Goal: Task Accomplishment & Management: Use online tool/utility

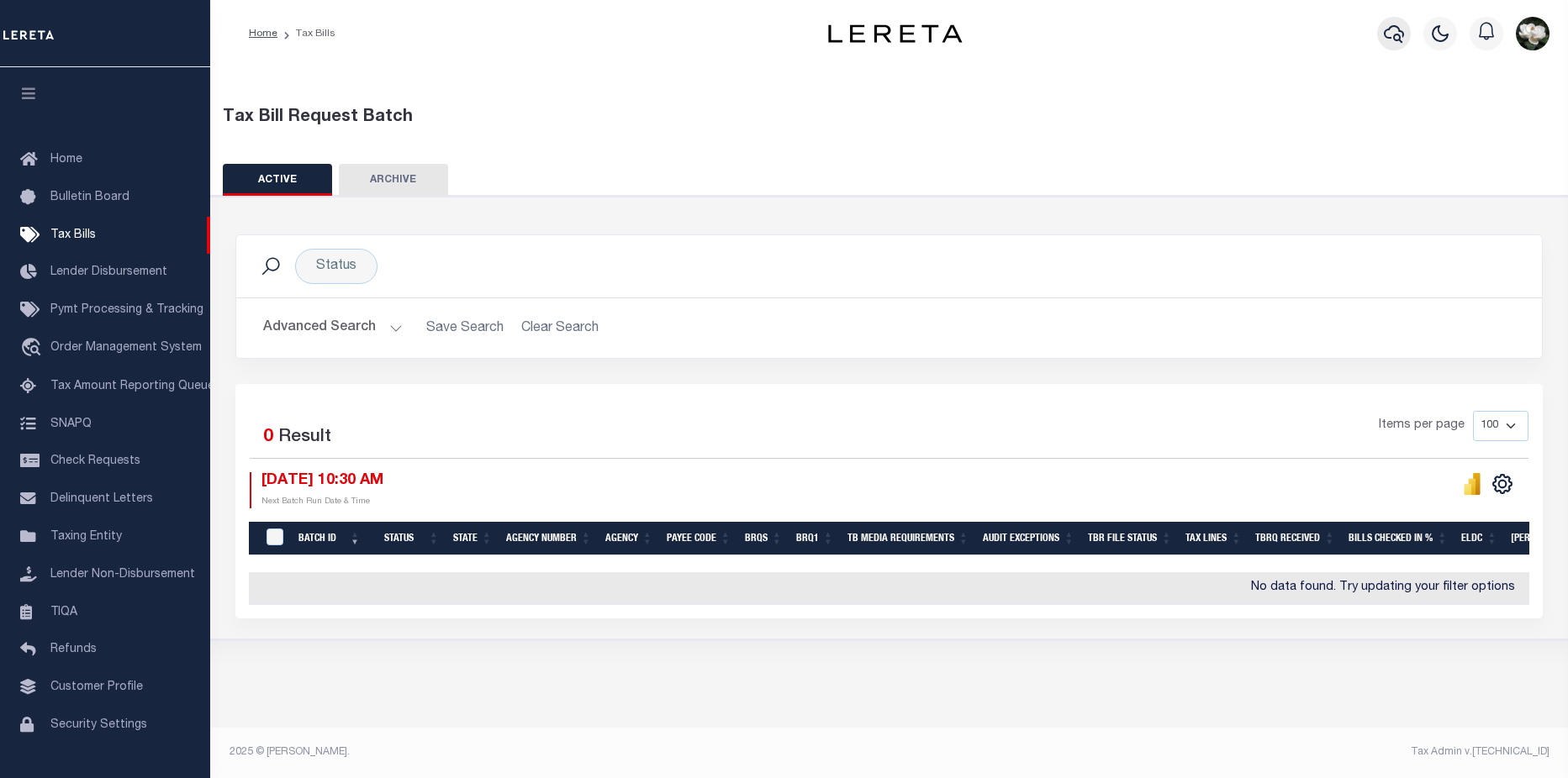
click at [1389, 34] on icon "button" at bounding box center [1394, 34] width 20 height 20
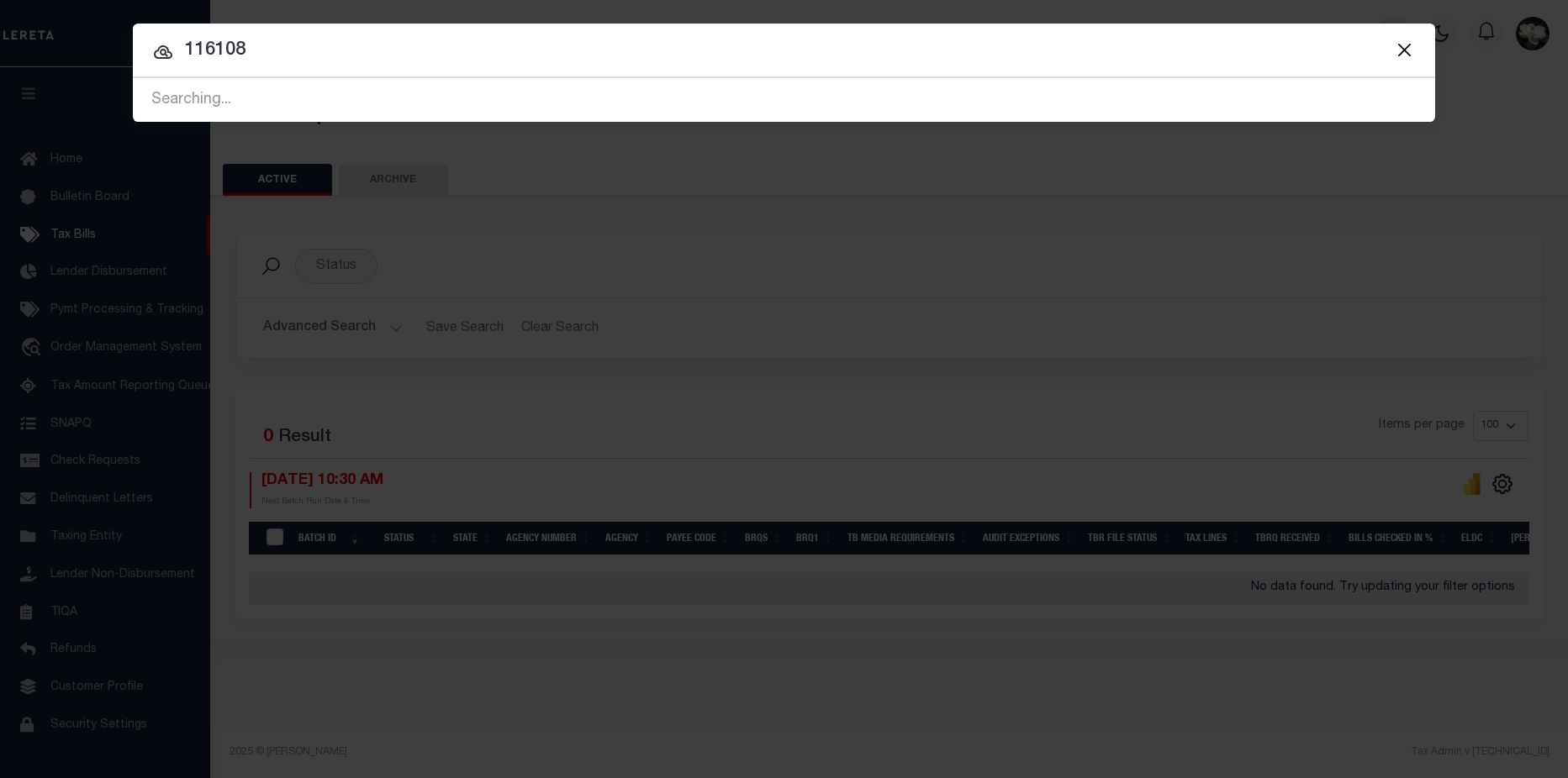
type input "116108"
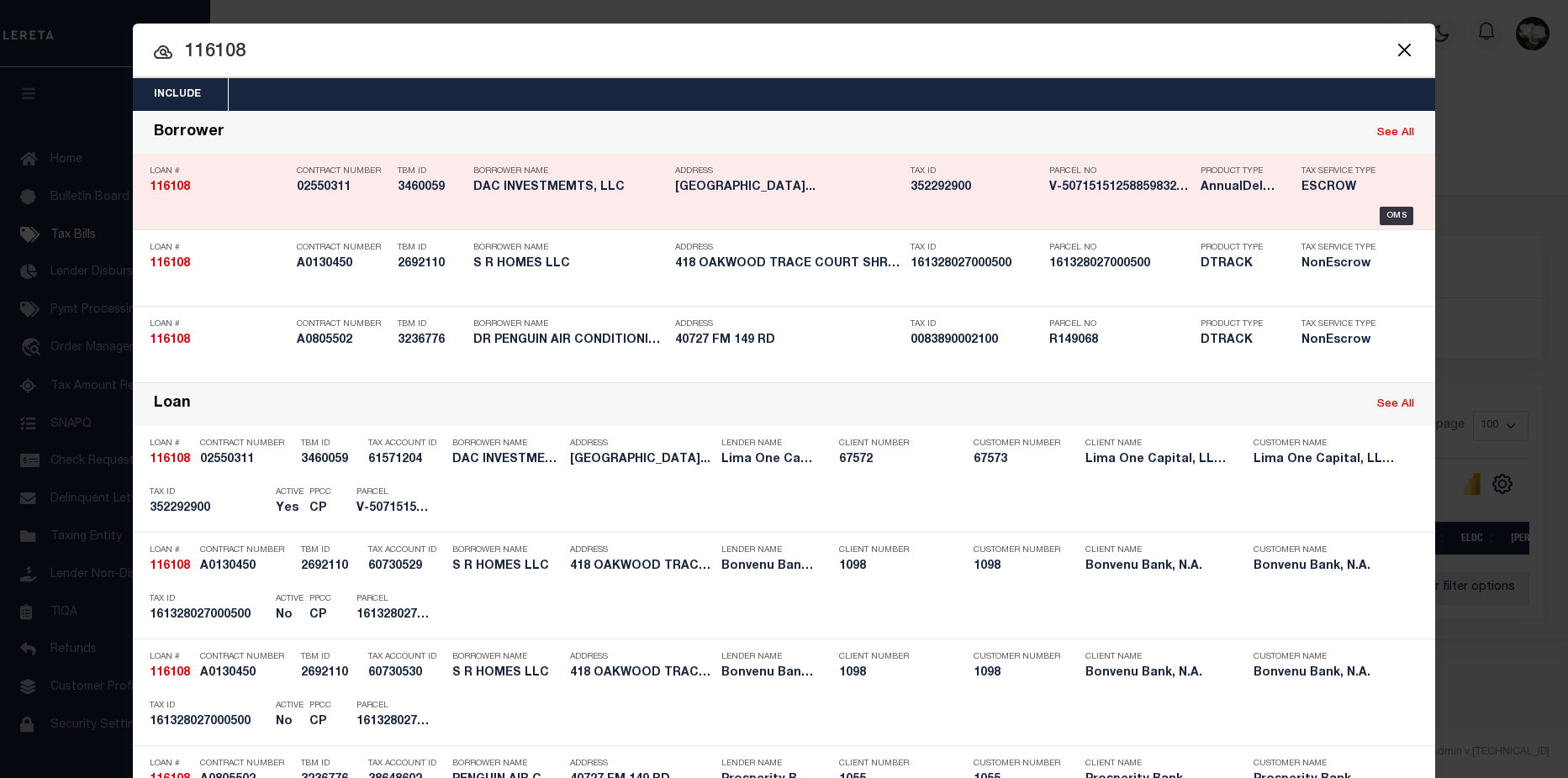
click at [914, 195] on h5 "352292900" at bounding box center [975, 187] width 130 height 14
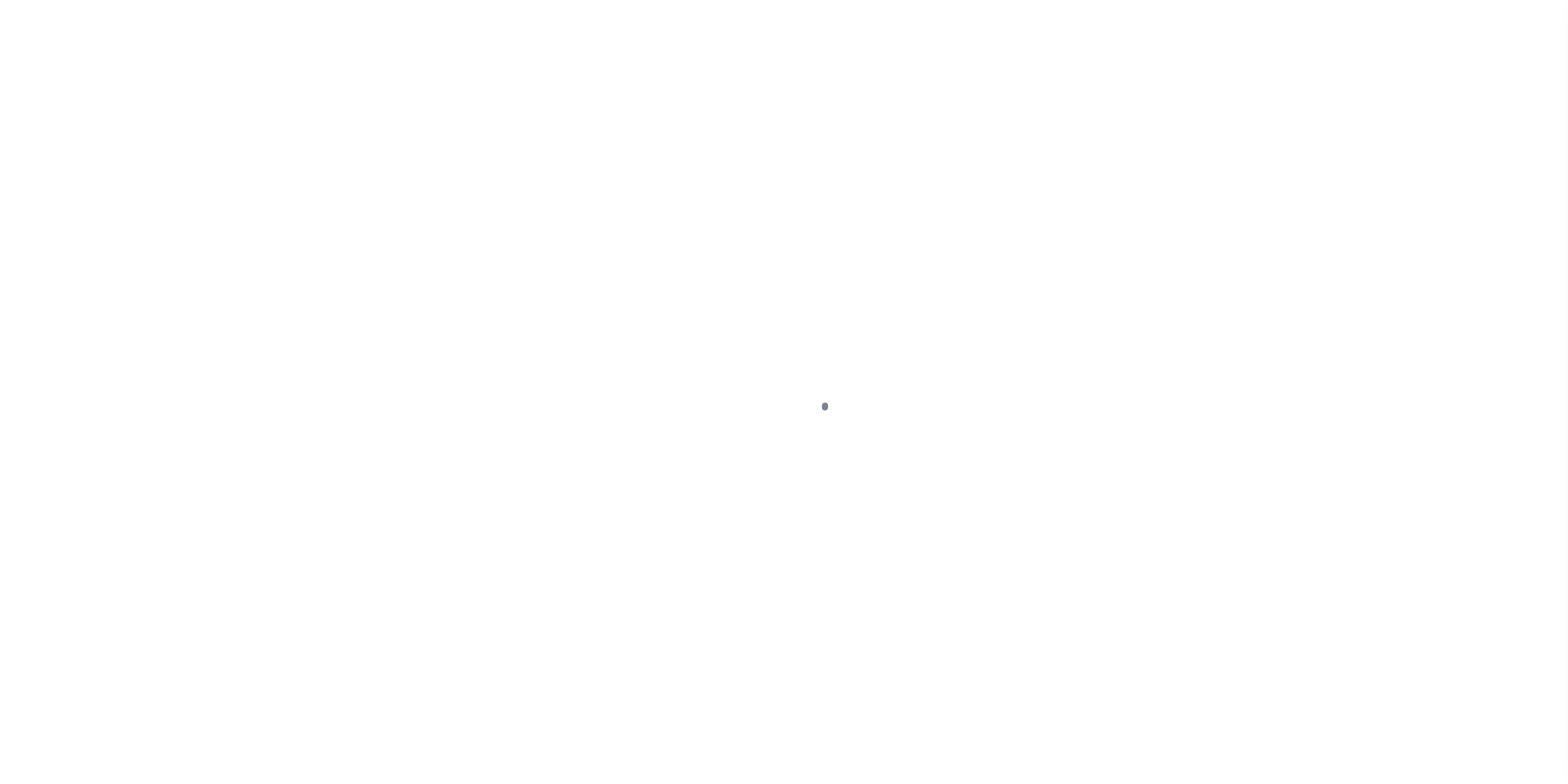
type input "[STREET_ADDRESS]"
radio input "true"
select select "Escrow"
select select
type input "[GEOGRAPHIC_DATA] PA 19120"
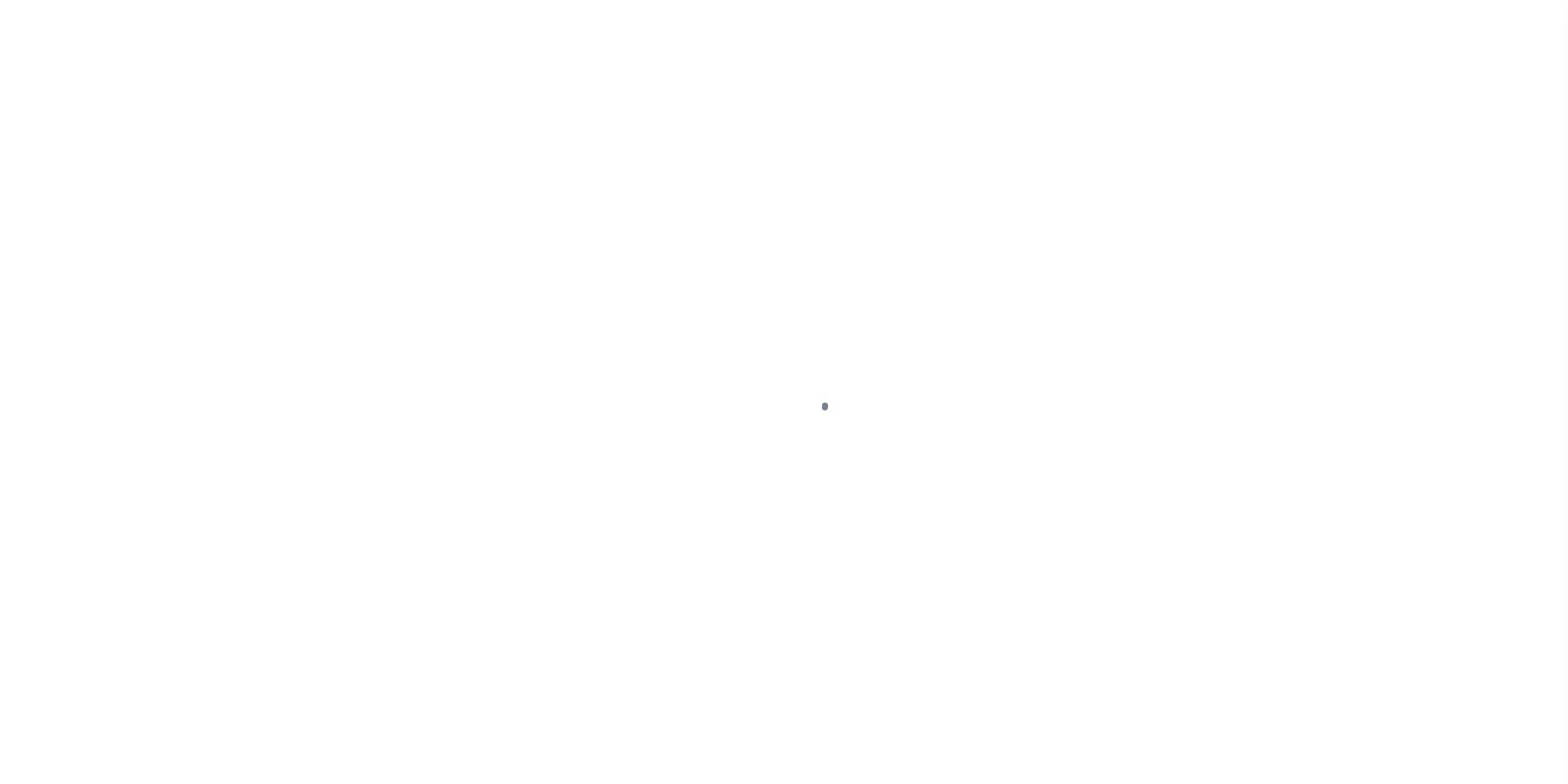
type input "116108-1"
type input "PA"
type textarea "COLLECTOR: ENTITY: PARCEL: 352292900"
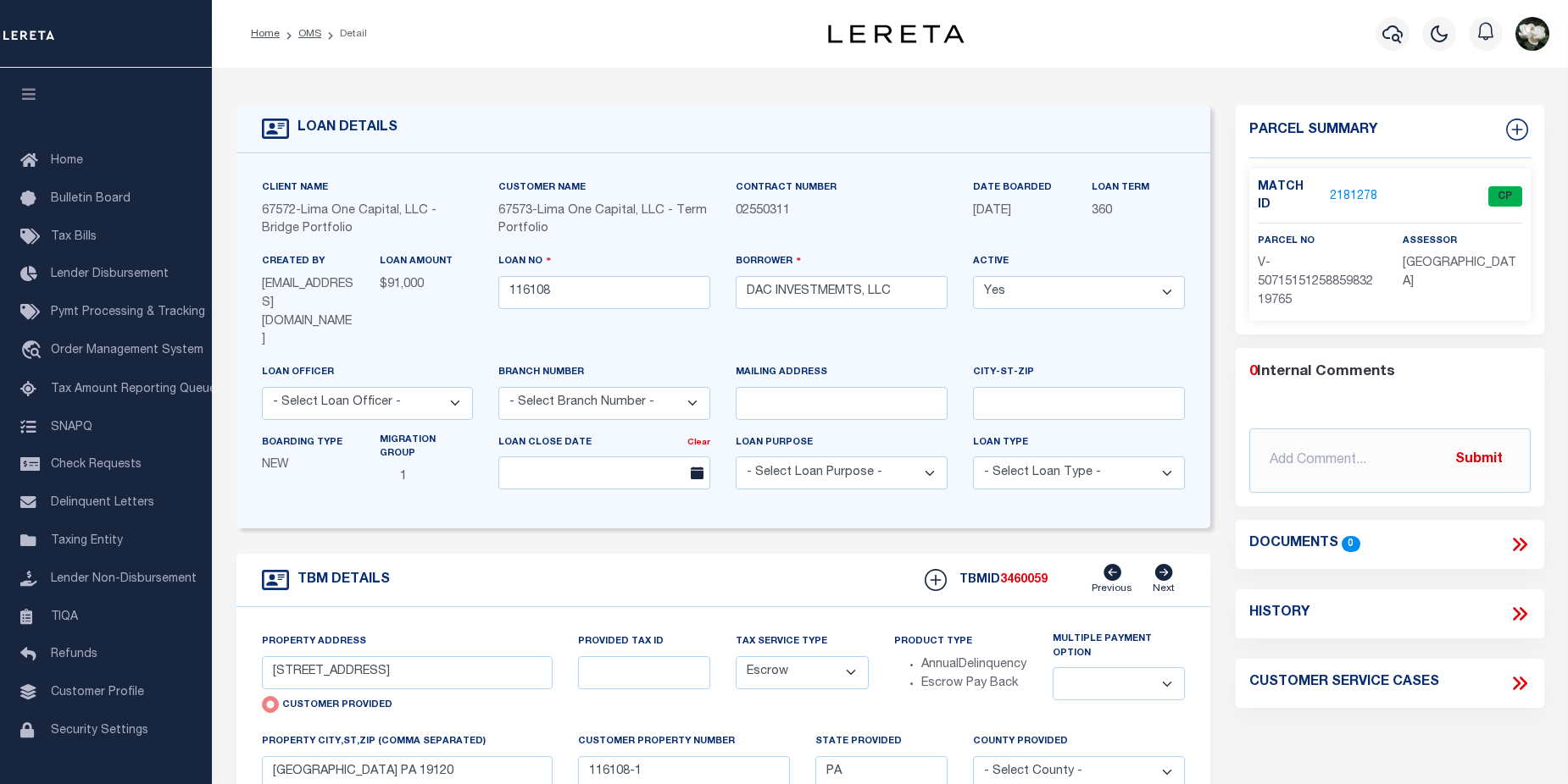
click at [1340, 191] on link "2181278" at bounding box center [1353, 197] width 47 height 18
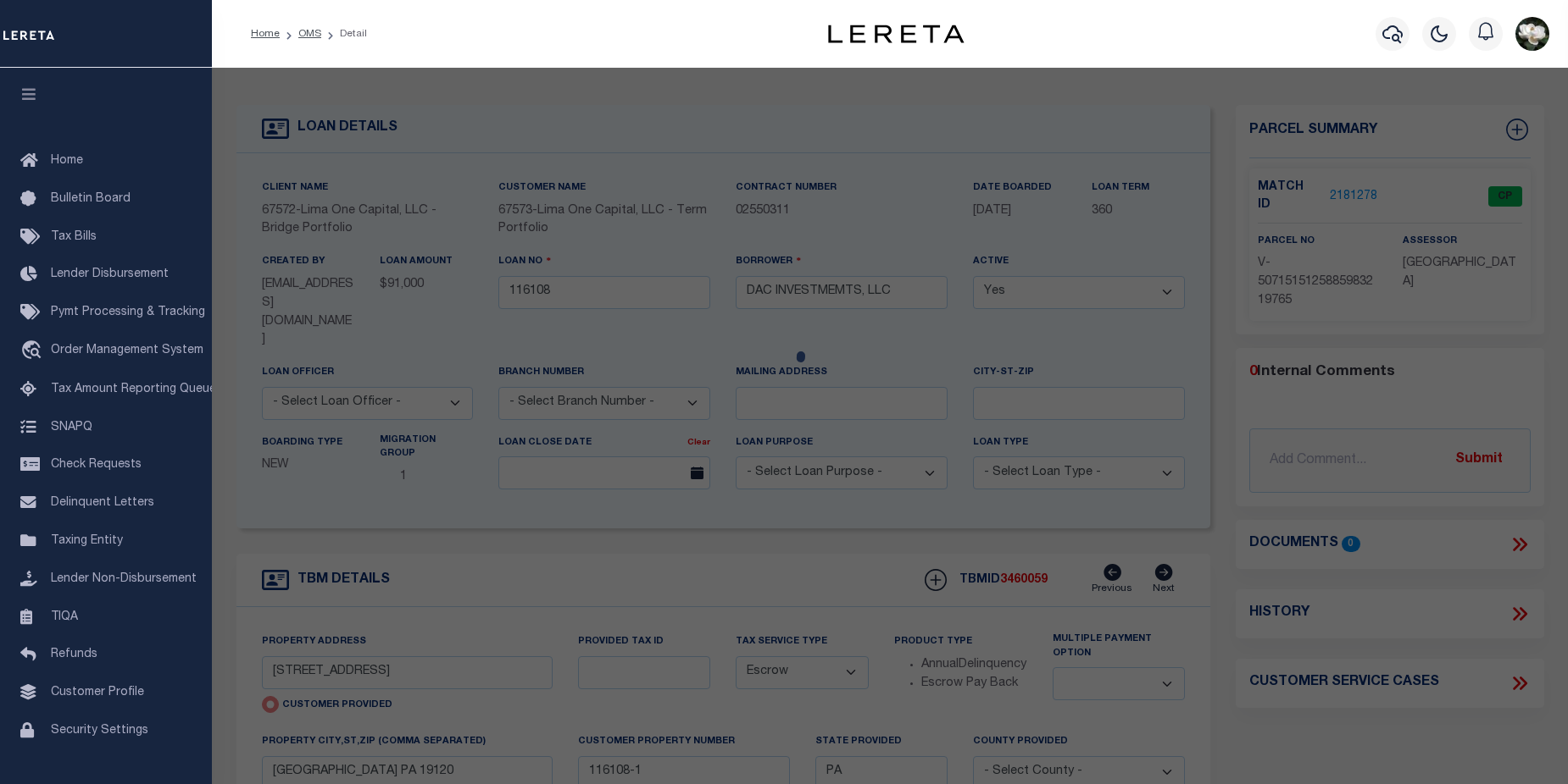
checkbox input "false"
select select "CP"
type input "[STREET_ADDRESS]"
checkbox input "false"
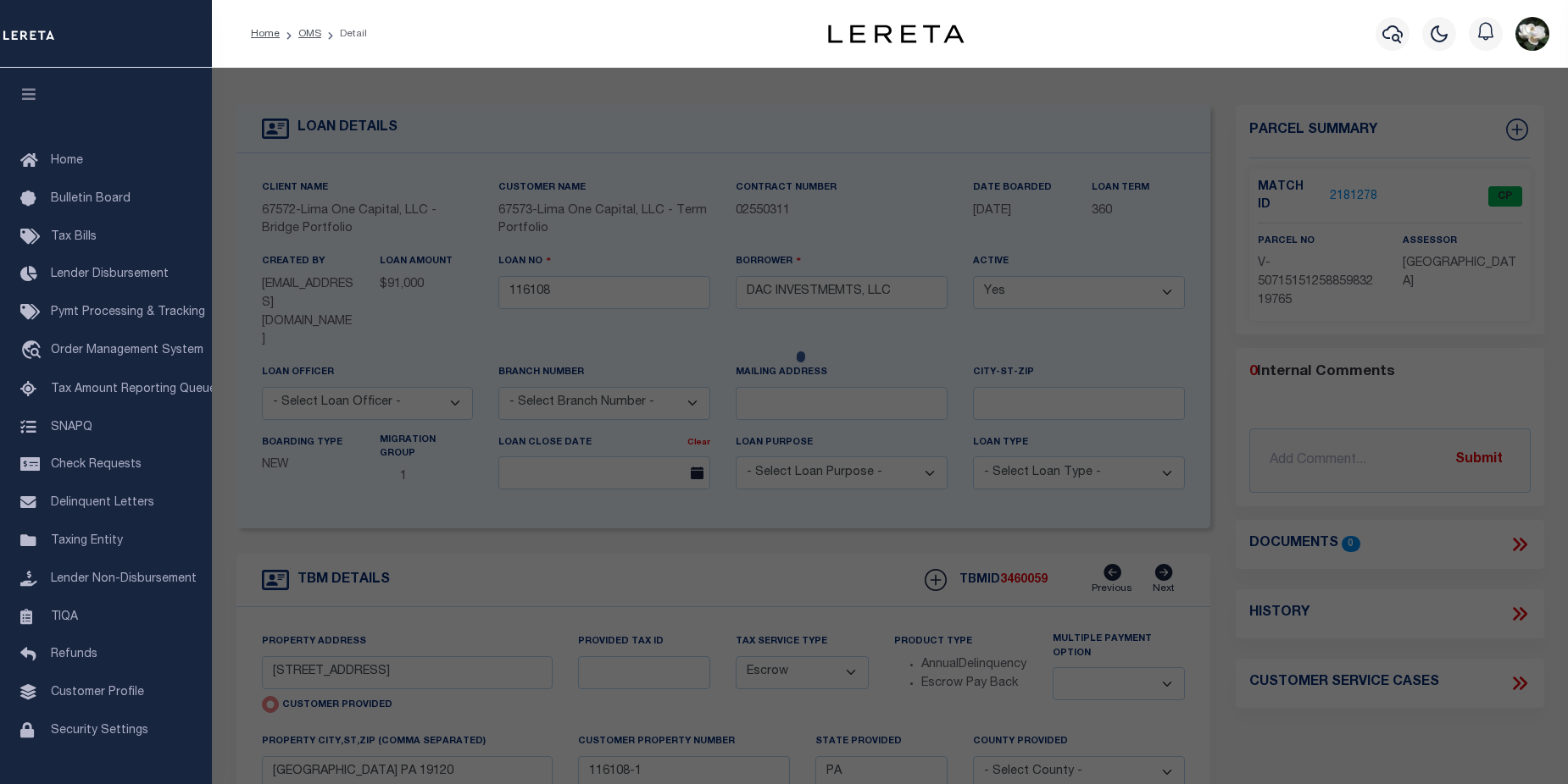
type input "[GEOGRAPHIC_DATA] PA 19120"
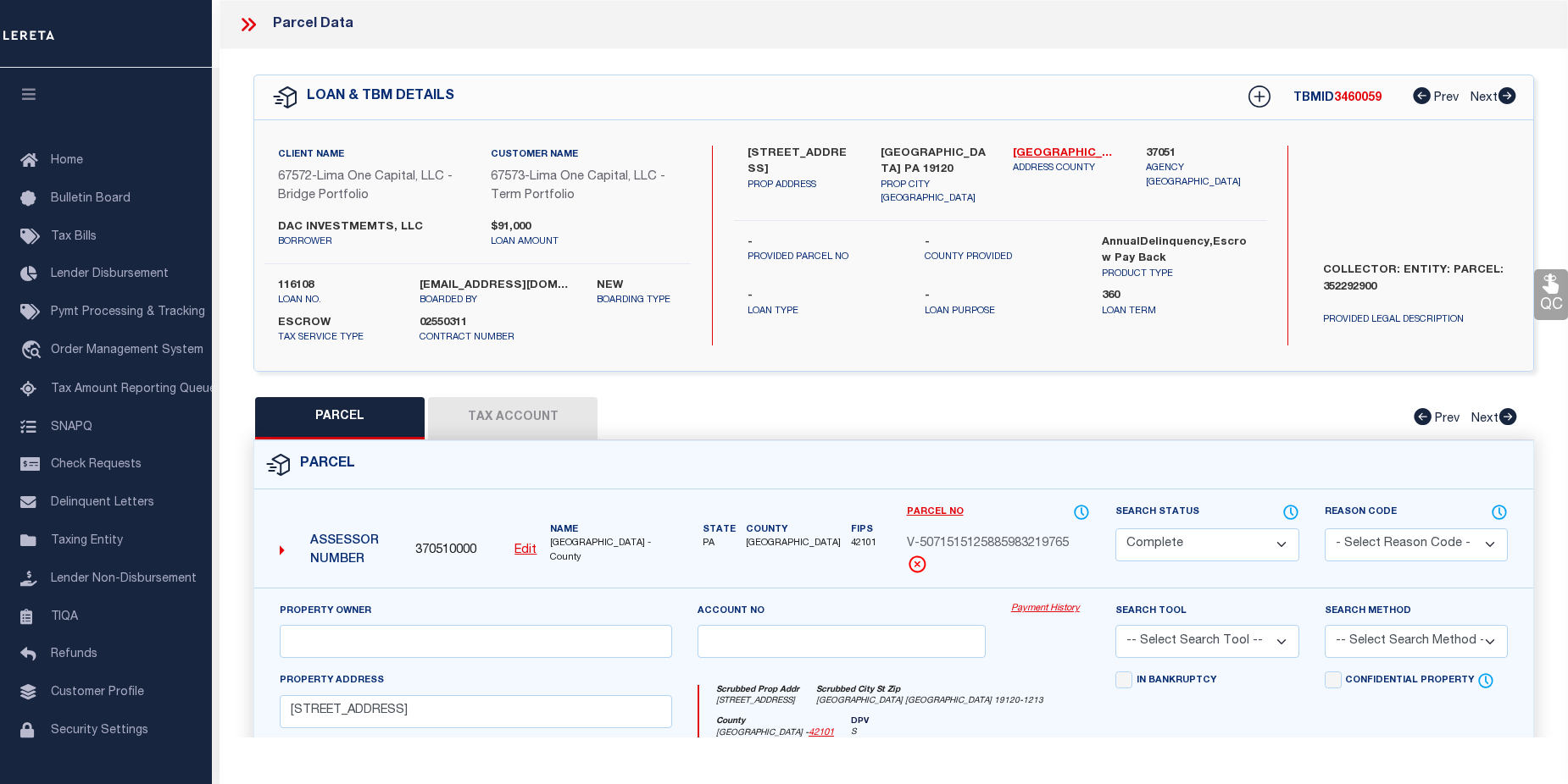
click at [1032, 606] on link "Payment History" at bounding box center [1051, 609] width 79 height 15
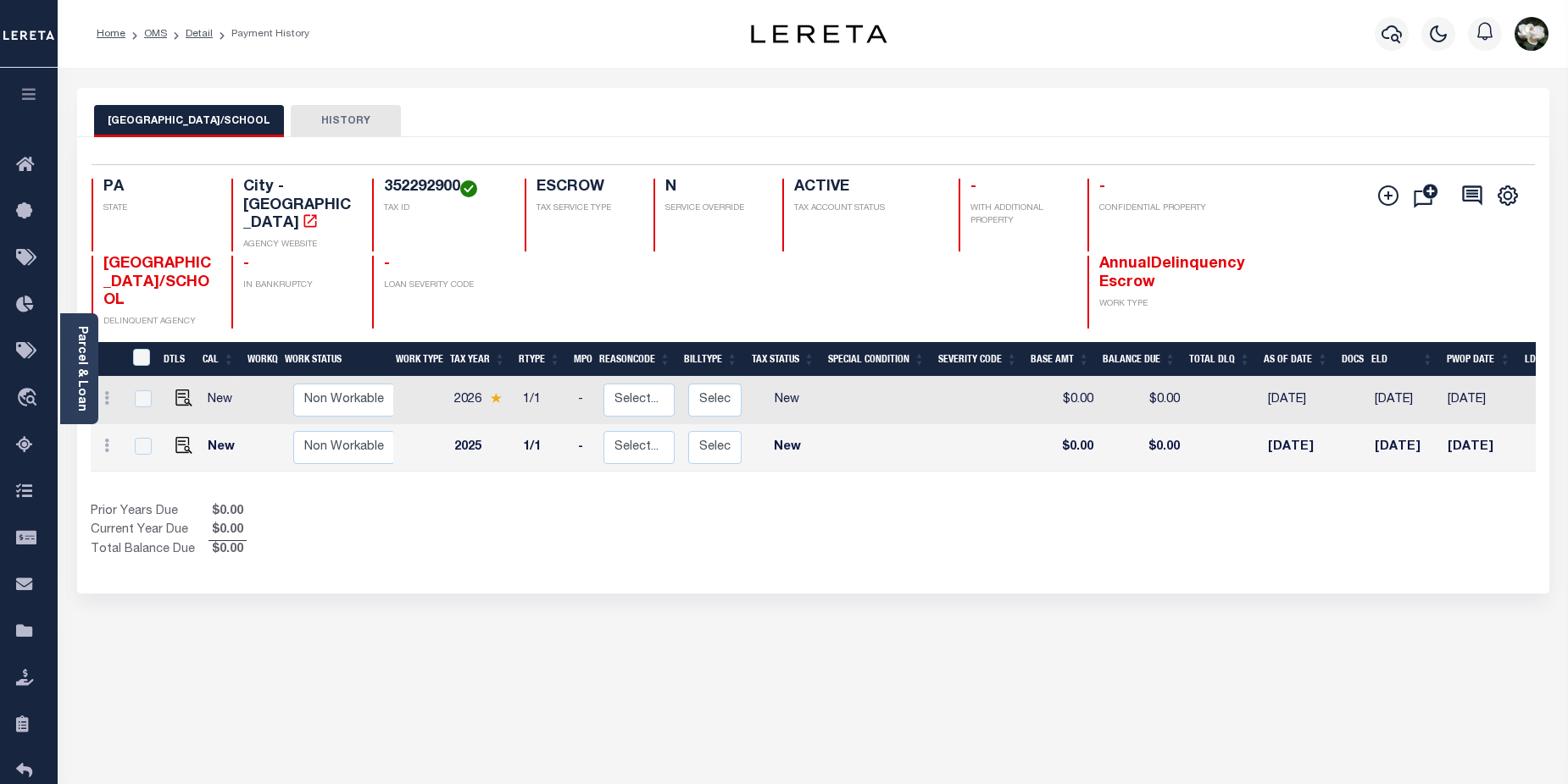
click at [1243, 699] on div "PHILADELPHIA CITY/SCHOOL HISTORY Selected 2 Results" at bounding box center [813, 574] width 1498 height 973
click at [1447, 615] on div "PHILADELPHIA CITY/SCHOOL HISTORY Selected 2 Results" at bounding box center [813, 574] width 1498 height 973
